Goal: Find specific page/section: Find specific page/section

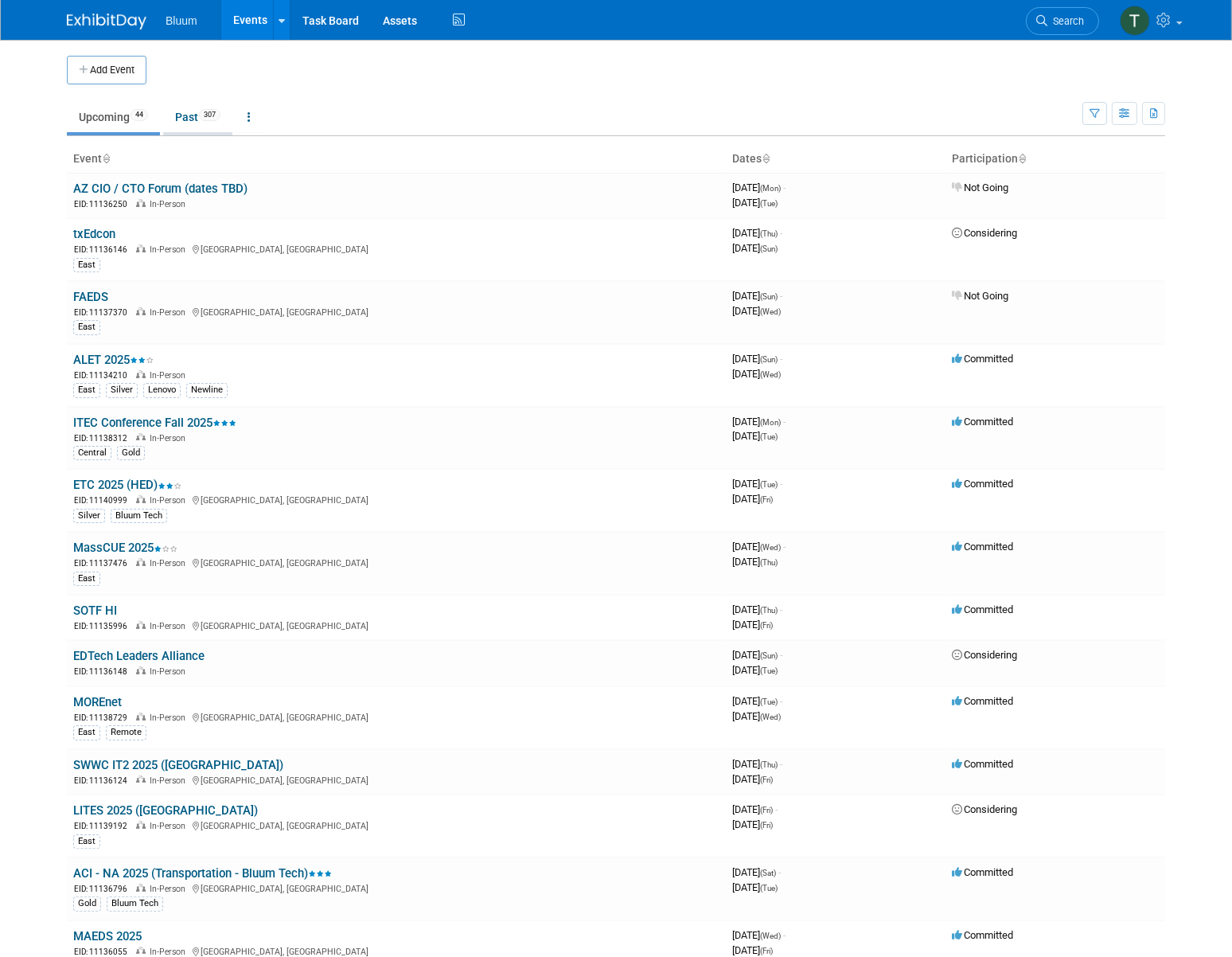
click at [180, 105] on link "Past 307" at bounding box center [197, 117] width 69 height 30
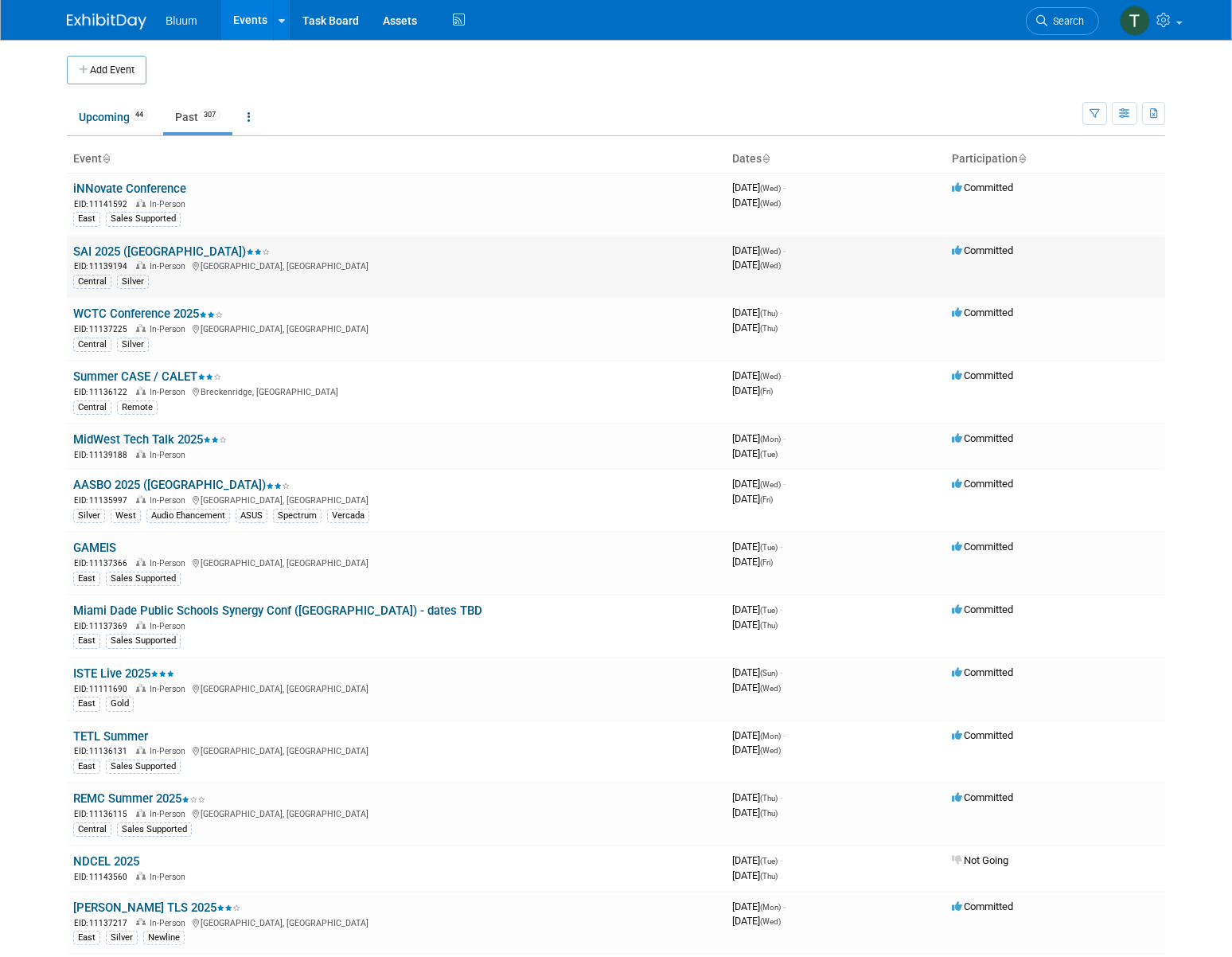
click at [96, 248] on link "SAI 2025 ([GEOGRAPHIC_DATA])" at bounding box center [172, 252] width 196 height 14
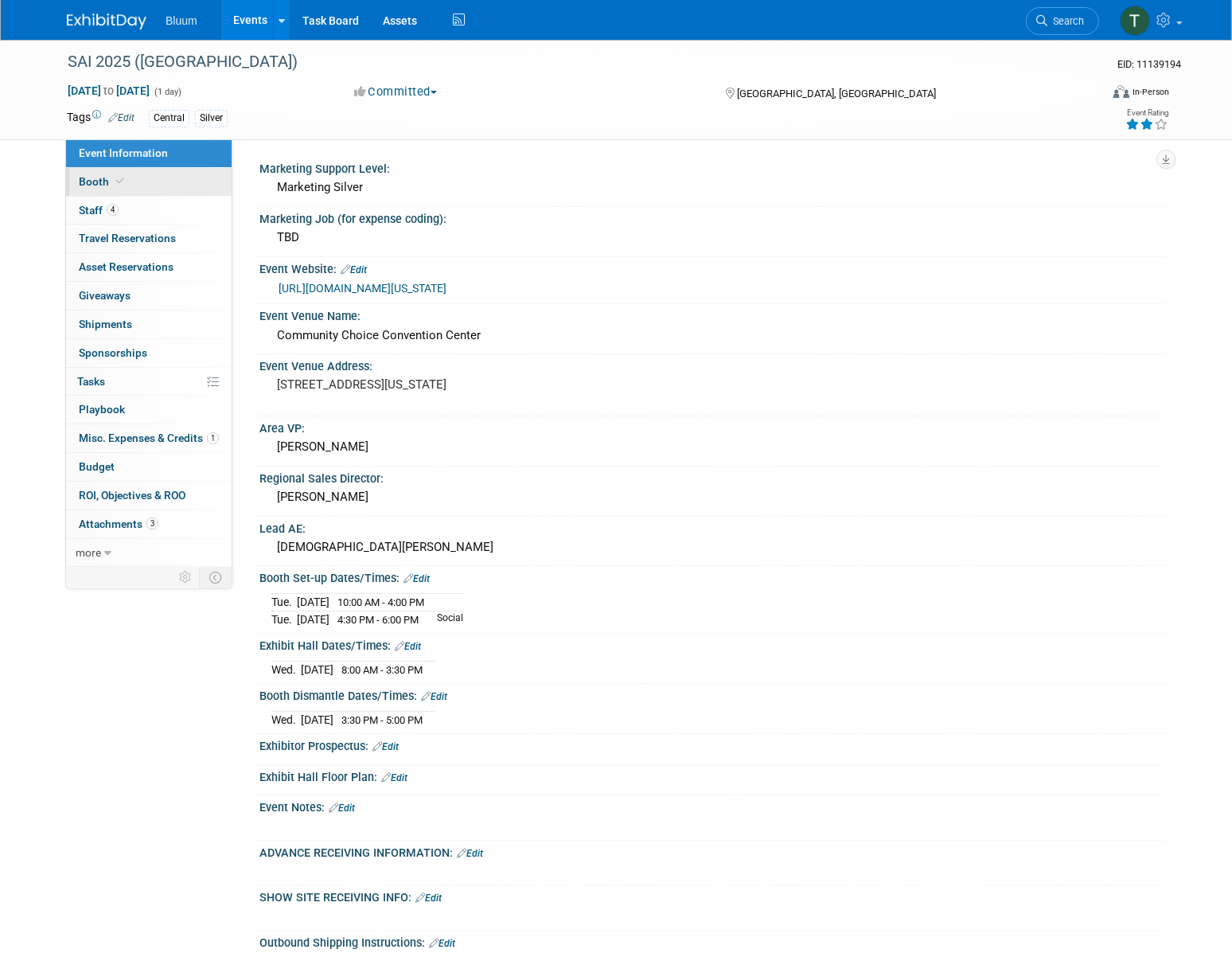
click at [121, 187] on span "Booth" at bounding box center [103, 181] width 49 height 13
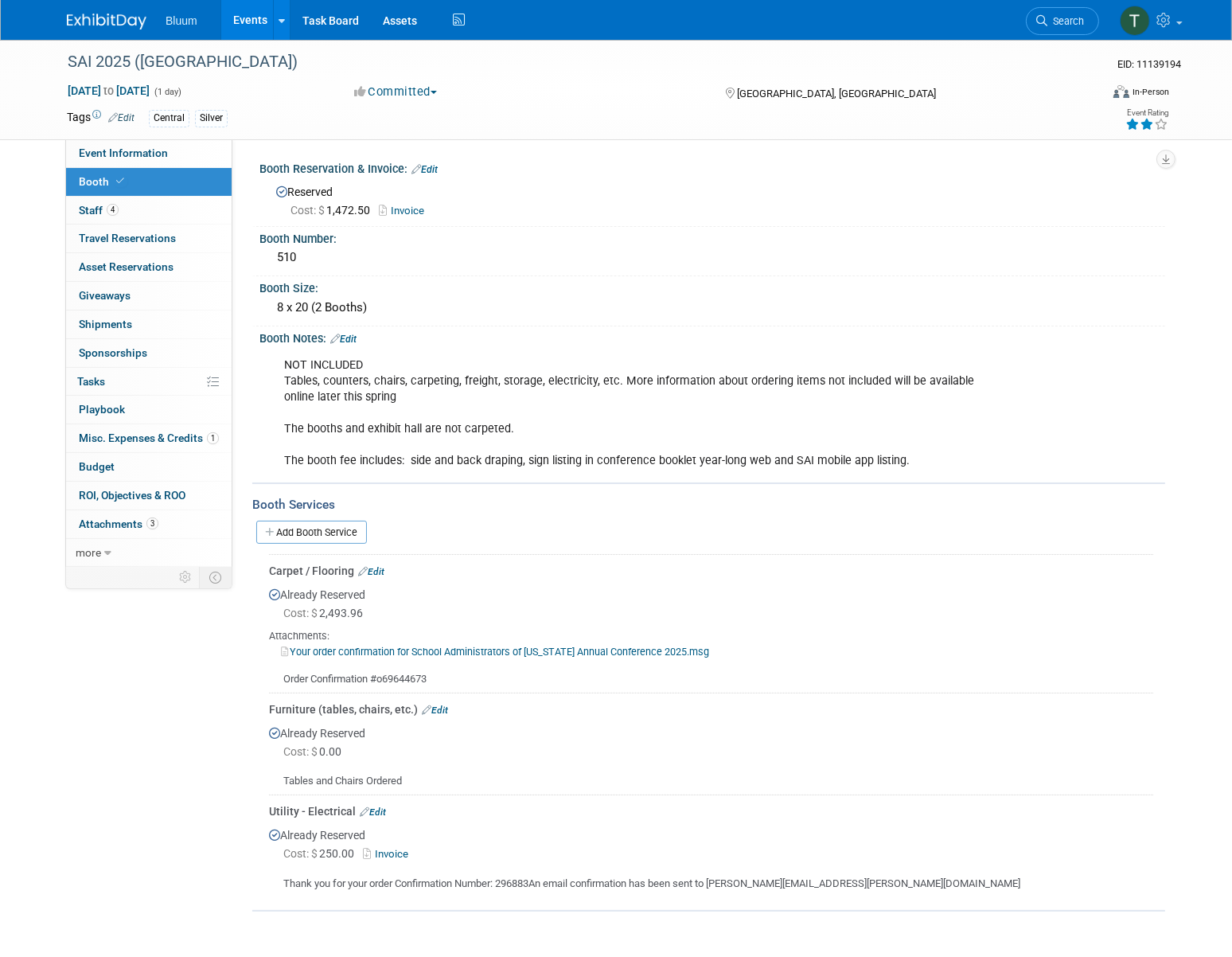
scroll to position [72, 0]
